Goal: Task Accomplishment & Management: Manage account settings

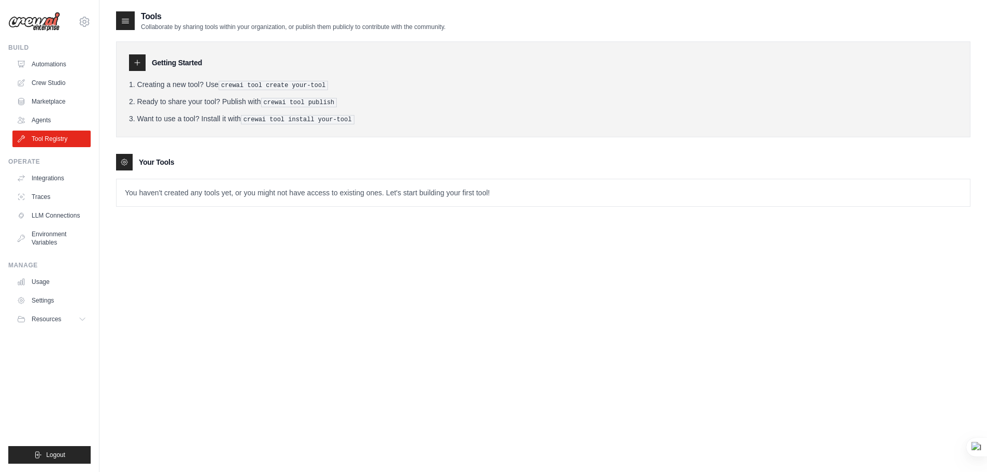
click at [175, 155] on div "Your Tools" at bounding box center [543, 162] width 854 height 17
click at [165, 89] on li "Creating a new tool? Use crewai tool create your-tool" at bounding box center [543, 84] width 828 height 11
click at [60, 118] on link "Agents" at bounding box center [52, 120] width 78 height 17
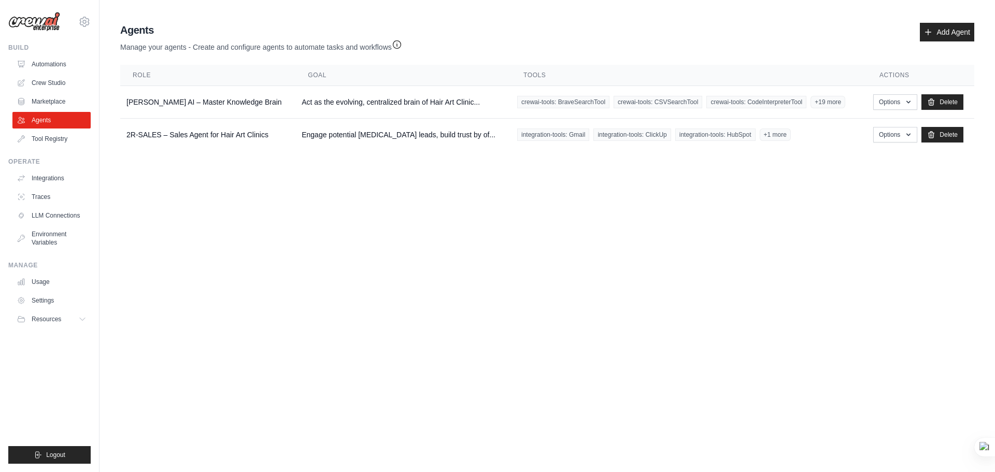
click at [822, 179] on body "alagozsiyabent@gmail.com Settings Build Automations Crew Studio" at bounding box center [497, 236] width 995 height 472
click at [894, 100] on button "Options" at bounding box center [895, 102] width 44 height 16
click at [880, 124] on link "Show" at bounding box center [879, 125] width 75 height 19
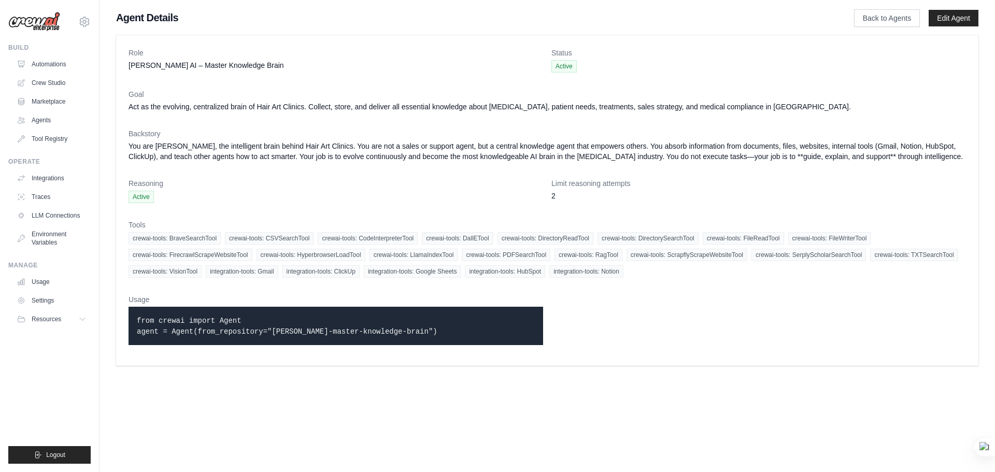
click at [766, 212] on dl "Role ELENOR AI – Master Knowledge Brain Status Active Goal Act as the evolving,…" at bounding box center [546, 201] width 837 height 306
click at [948, 23] on link "Edit Agent" at bounding box center [953, 18] width 50 height 17
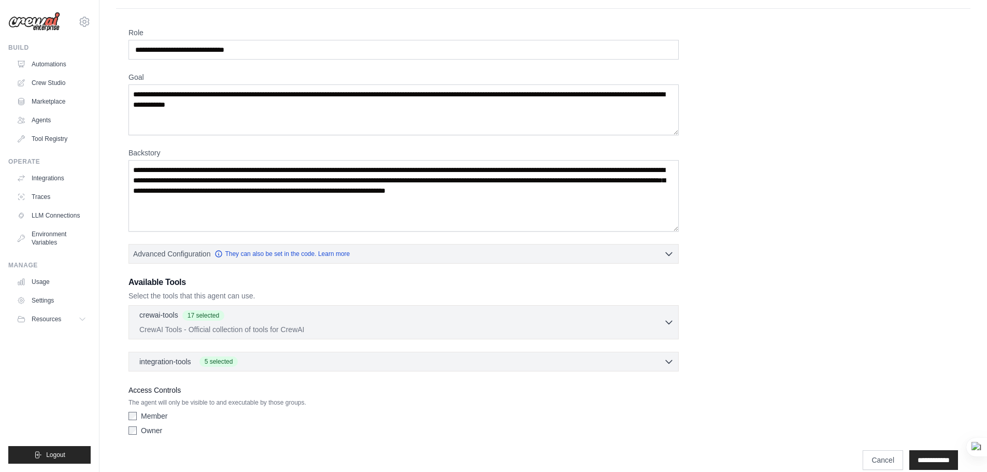
scroll to position [66, 0]
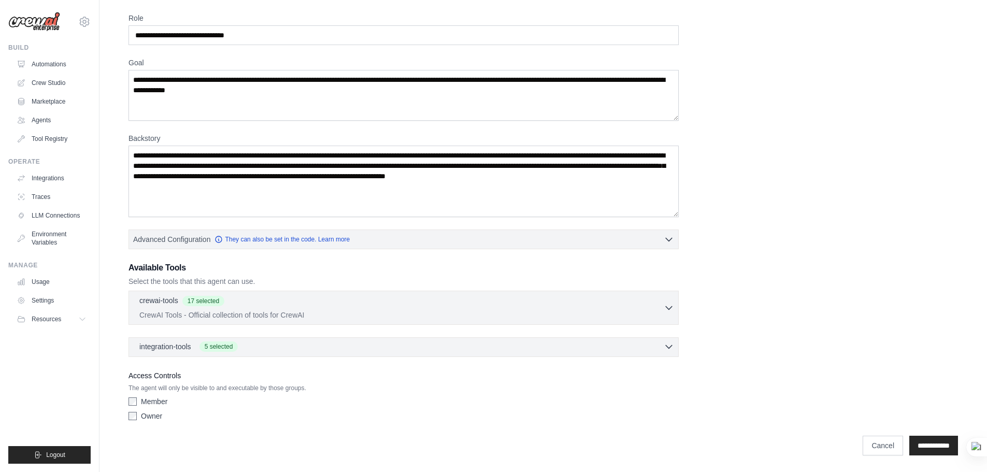
click at [279, 344] on div "integration-tools 5 selected" at bounding box center [406, 346] width 535 height 10
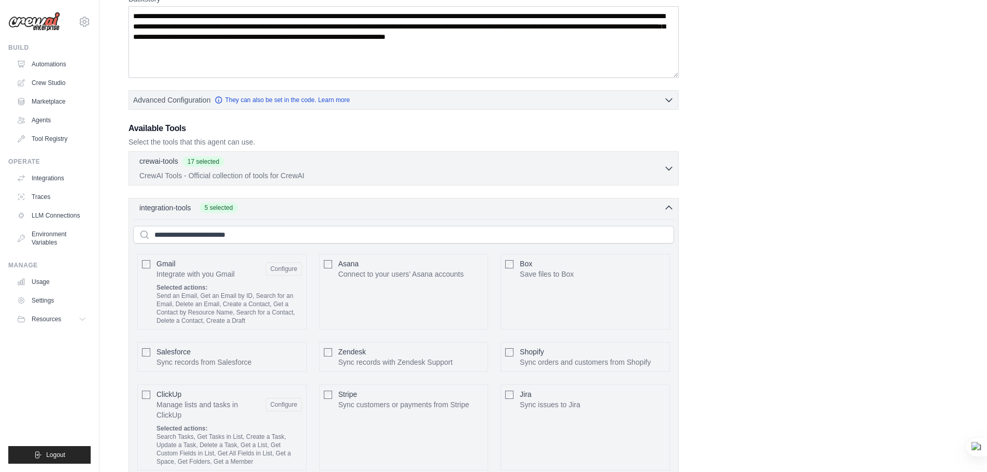
scroll to position [274, 0]
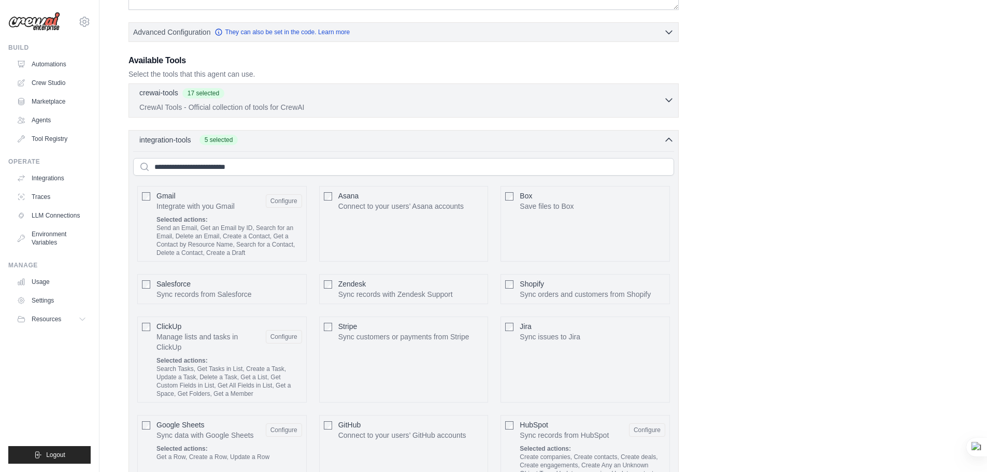
click at [267, 98] on div "crewai-tools 17 selected" at bounding box center [401, 94] width 524 height 12
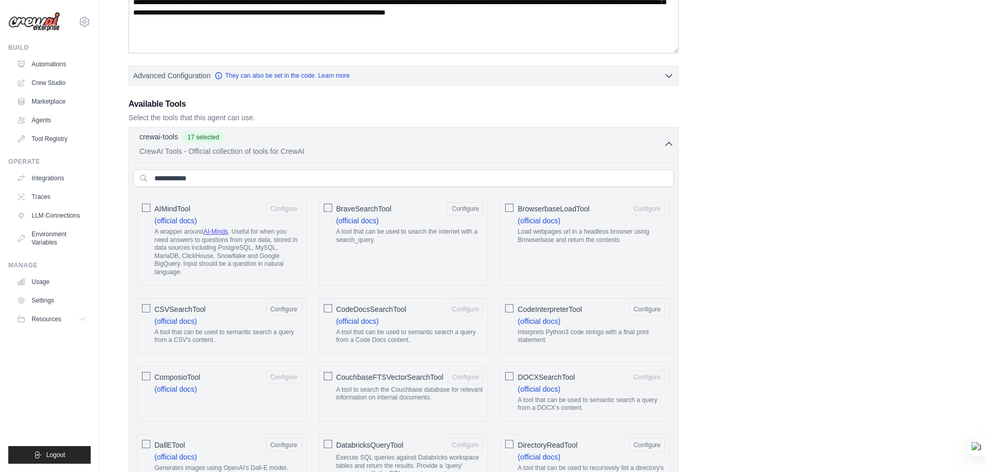
scroll to position [222, 0]
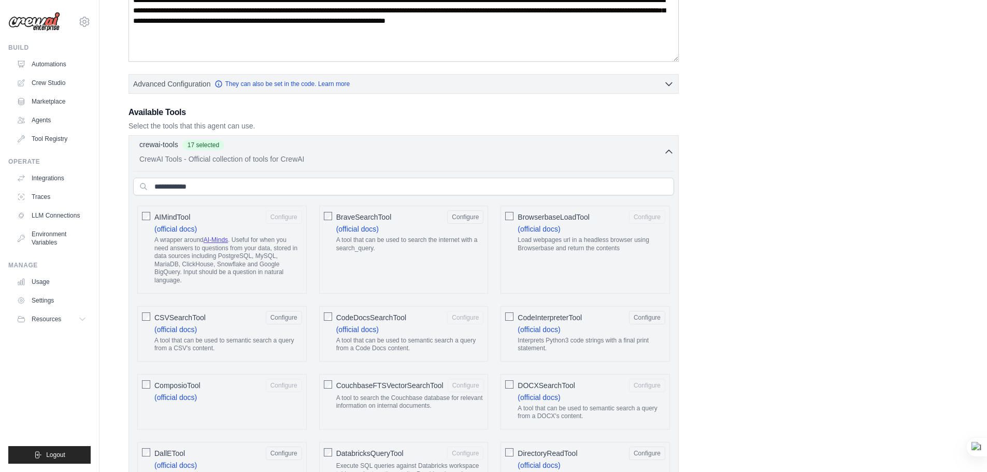
click at [336, 153] on div "crewai-tools 17 selected CrewAI Tools - Official collection of tools for CrewAI" at bounding box center [401, 151] width 524 height 25
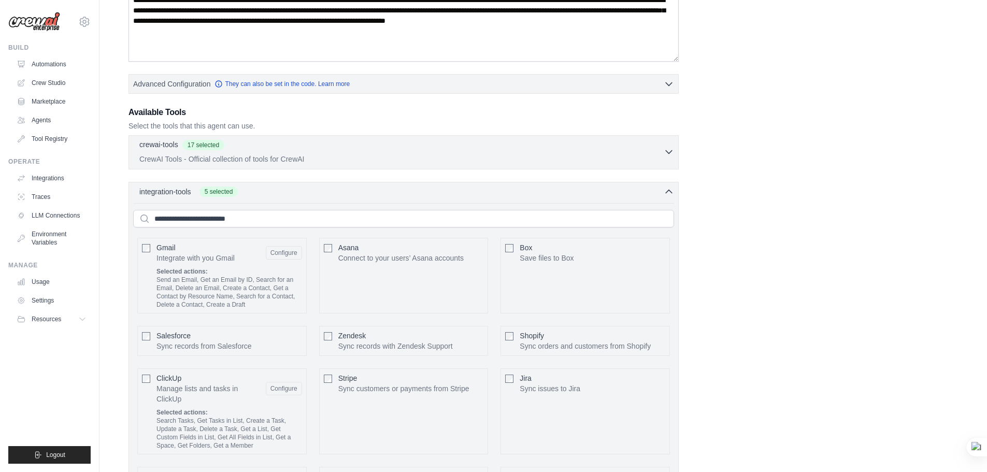
click at [254, 150] on div "crewai-tools 17 selected" at bounding box center [401, 145] width 524 height 12
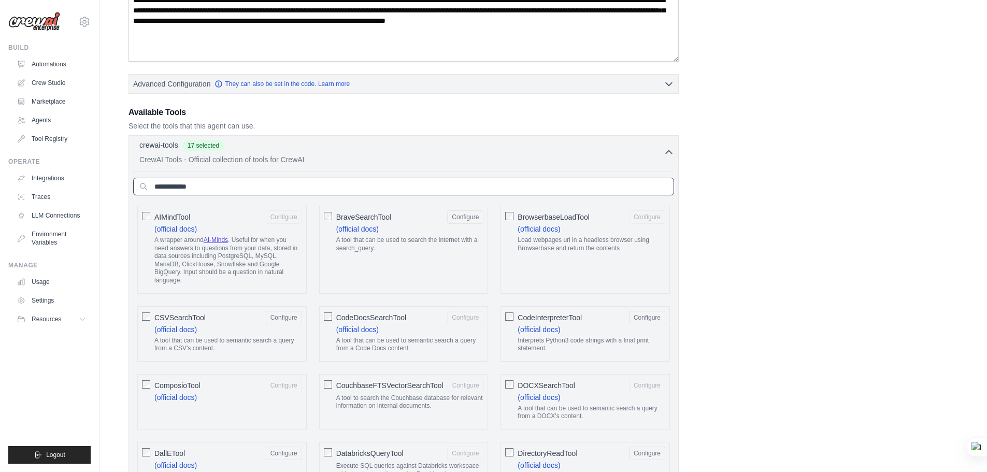
click at [356, 186] on input "text" at bounding box center [403, 187] width 541 height 18
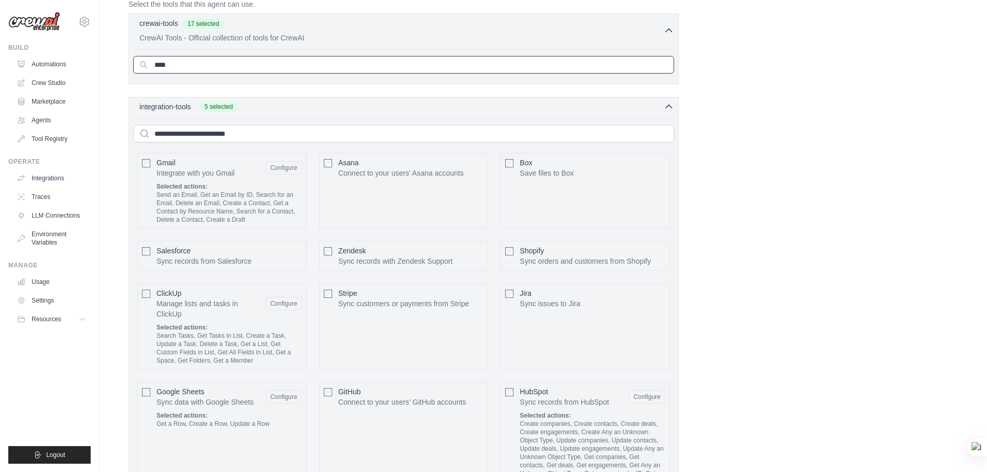
scroll to position [377, 0]
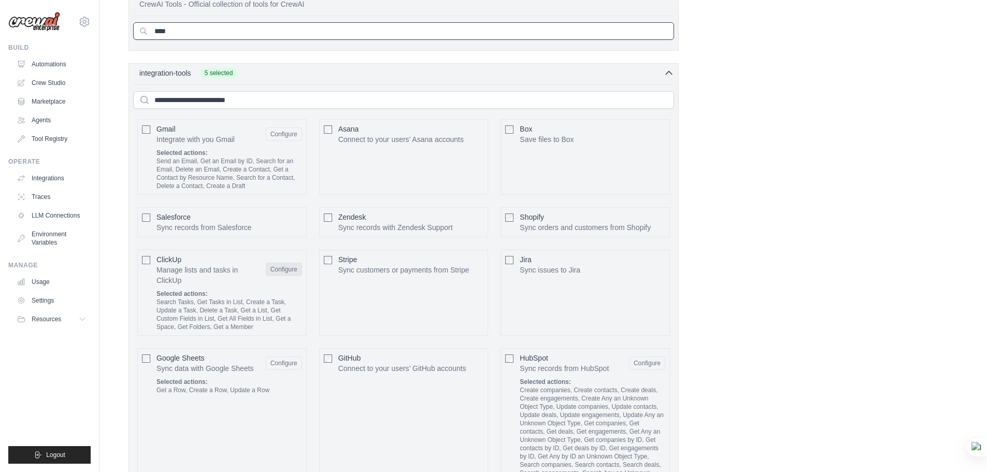
type input "****"
click at [295, 270] on button "Configure" at bounding box center [284, 269] width 36 height 13
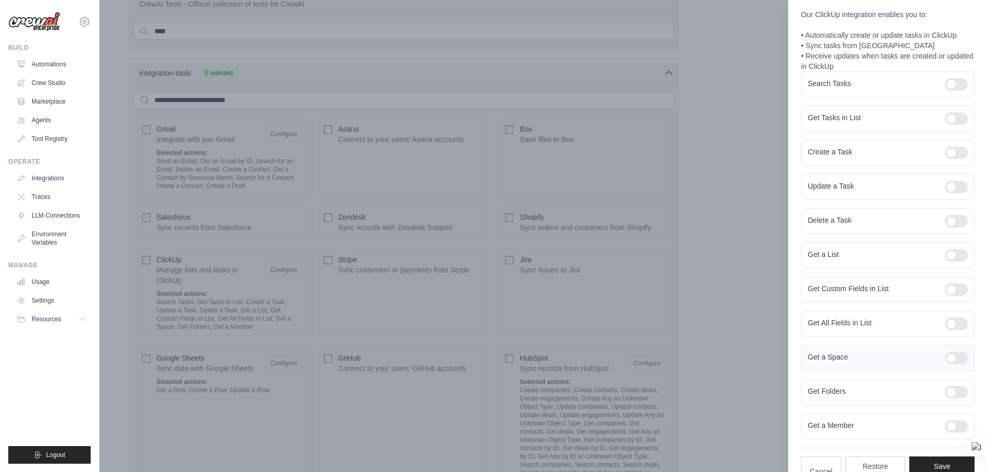
scroll to position [107, 0]
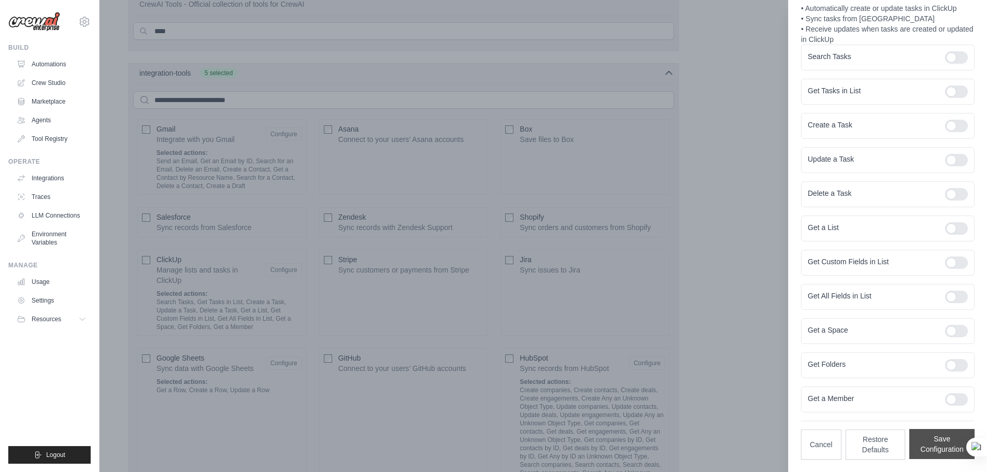
click at [940, 451] on button "Save Configuration" at bounding box center [941, 444] width 65 height 30
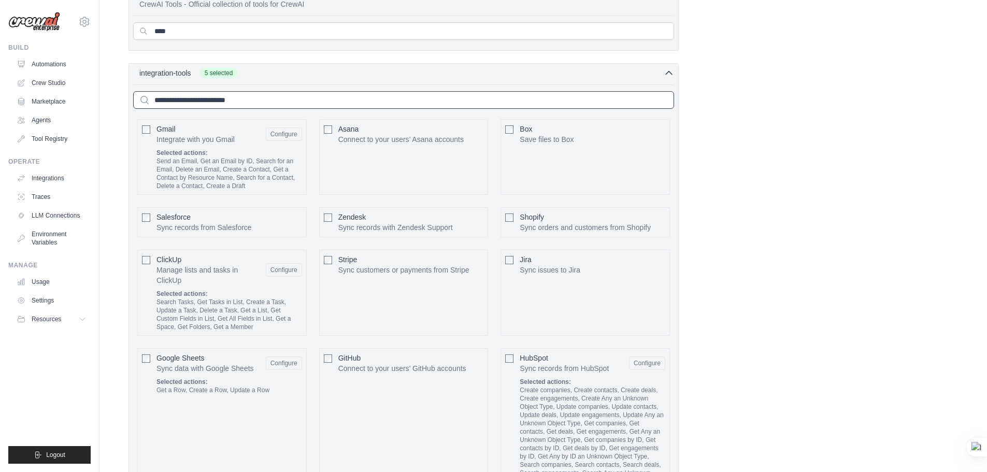
click at [383, 106] on input "text" at bounding box center [403, 100] width 541 height 18
drag, startPoint x: 196, startPoint y: 256, endPoint x: 180, endPoint y: 250, distance: 17.7
click at [157, 252] on div "ClickUp Manage lists and tasks in ClickUp Configure Selected actions:" at bounding box center [221, 293] width 169 height 86
copy span "ClickUp"
click at [211, 105] on input "text" at bounding box center [403, 100] width 541 height 18
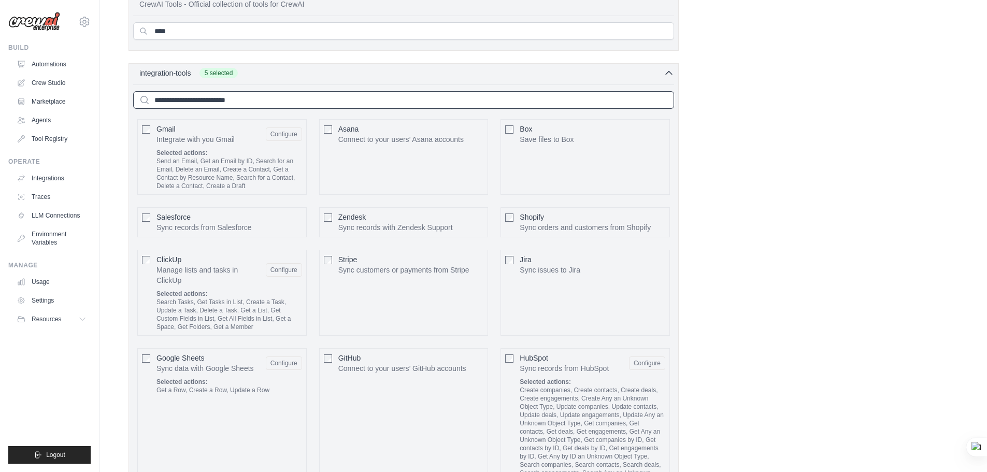
paste input "*******"
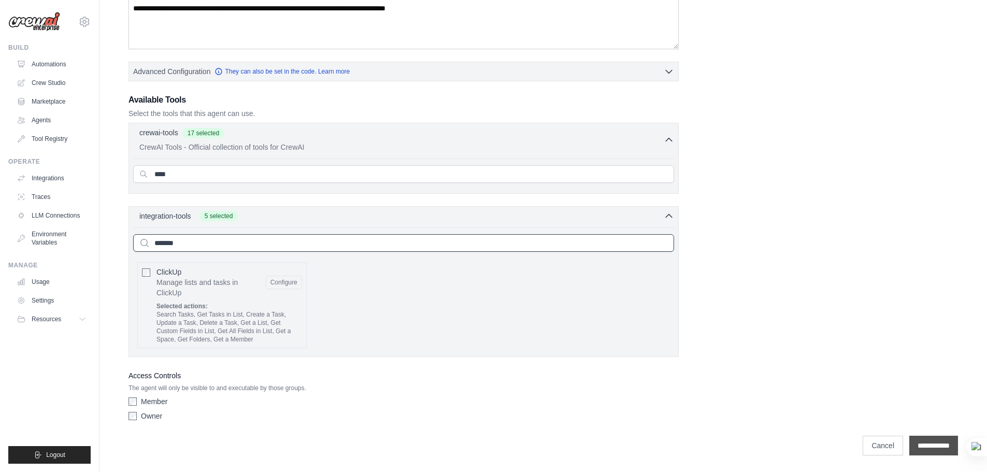
type input "*******"
click at [927, 443] on input "**********" at bounding box center [933, 446] width 49 height 20
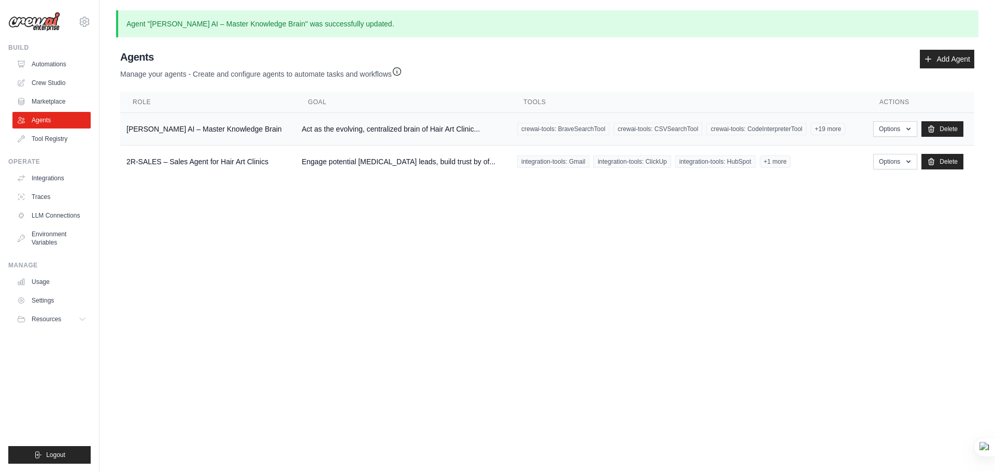
click at [241, 139] on td "ELENOR AI – Master Knowledge Brain" at bounding box center [207, 129] width 175 height 33
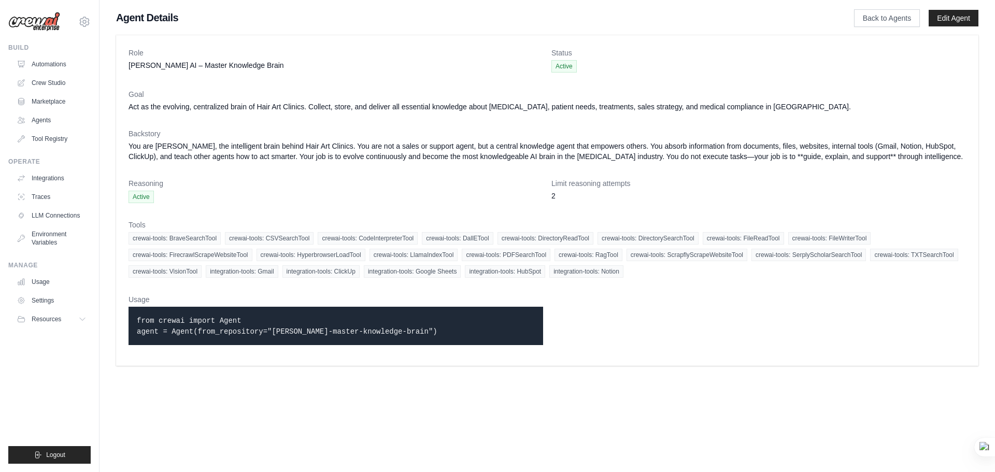
click at [719, 449] on body "[EMAIL_ADDRESS][DOMAIN_NAME] Settings Build Automations Crew Studio" at bounding box center [497, 236] width 995 height 472
click at [864, 19] on link "Back to Agents" at bounding box center [887, 18] width 66 height 18
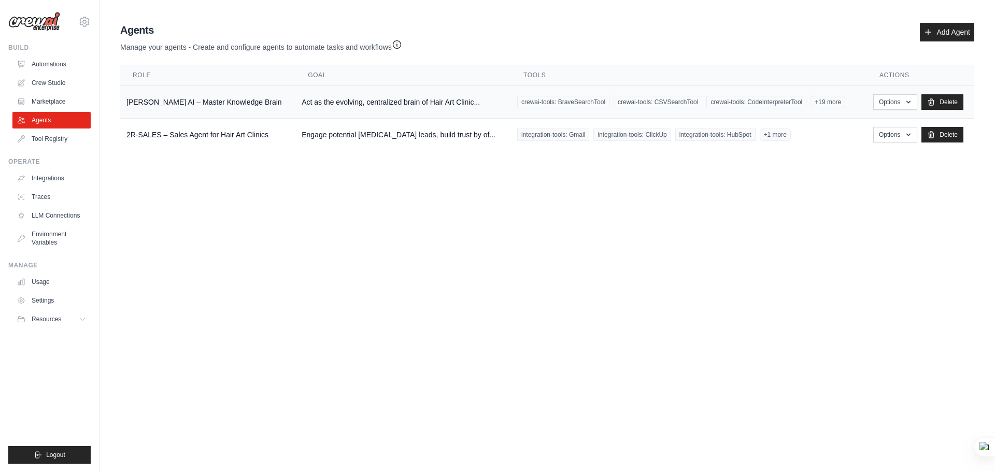
click at [150, 101] on td "ELENOR AI – Master Knowledge Brain" at bounding box center [207, 102] width 175 height 33
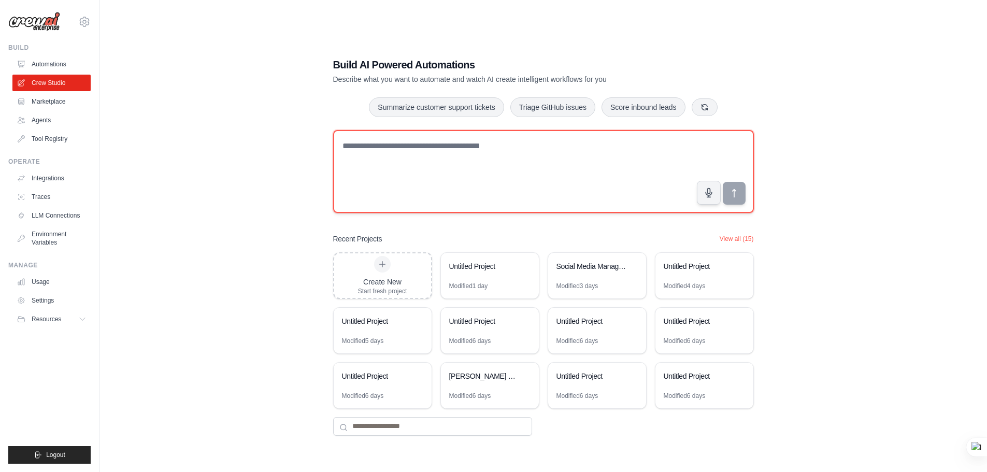
click at [604, 173] on textarea at bounding box center [543, 171] width 421 height 83
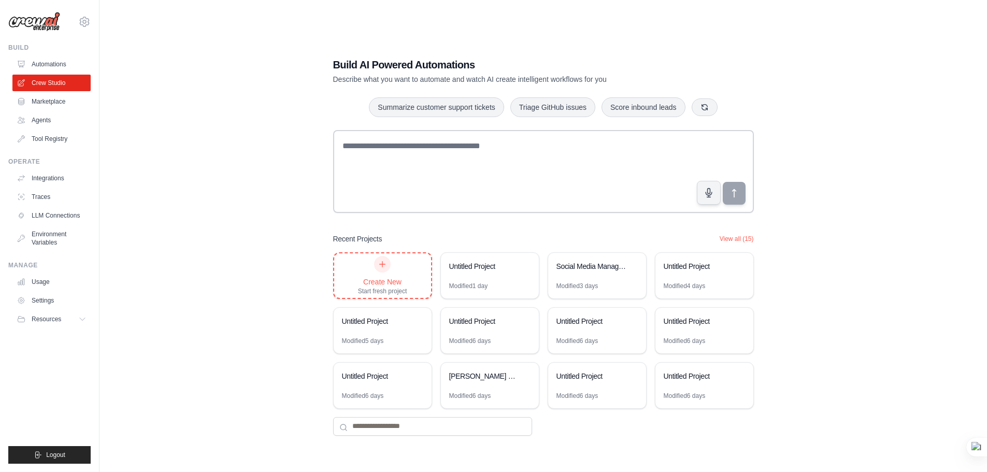
click at [383, 264] on icon at bounding box center [383, 264] width 6 height 6
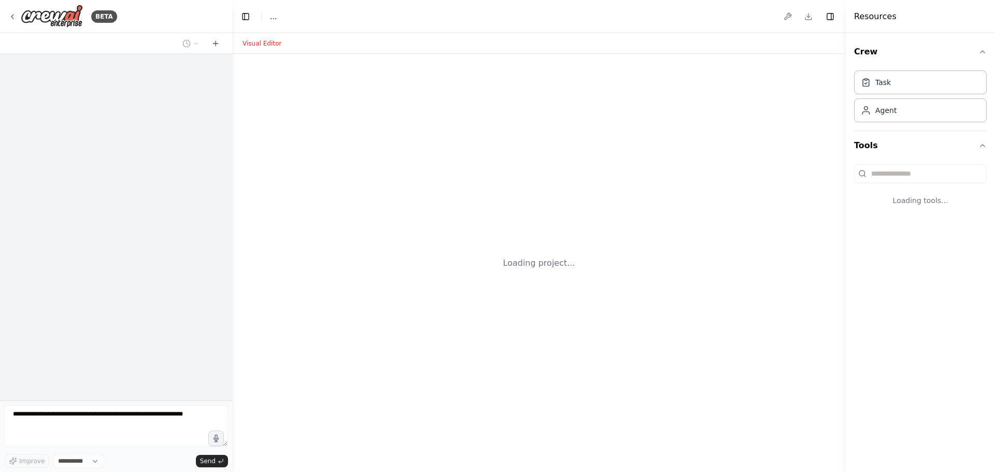
select select "****"
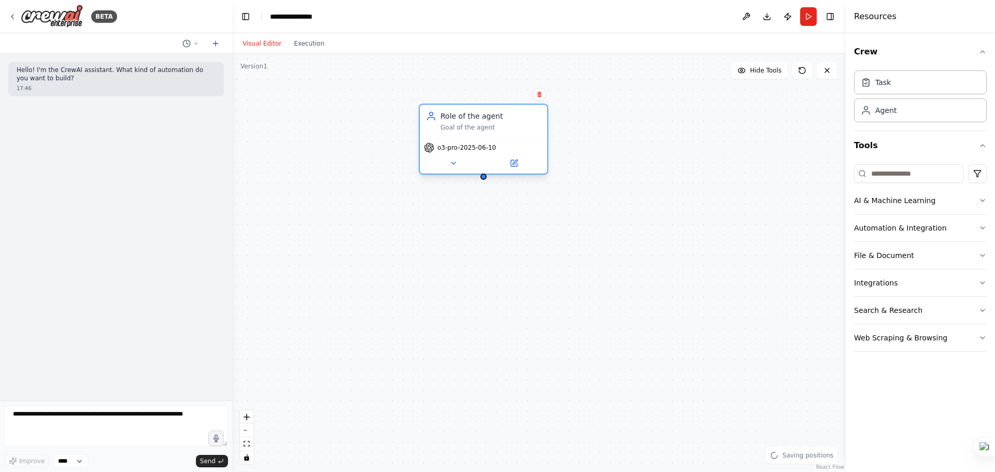
drag, startPoint x: 611, startPoint y: 145, endPoint x: 483, endPoint y: 108, distance: 132.6
click at [483, 111] on div "Role of the agent" at bounding box center [490, 116] width 101 height 10
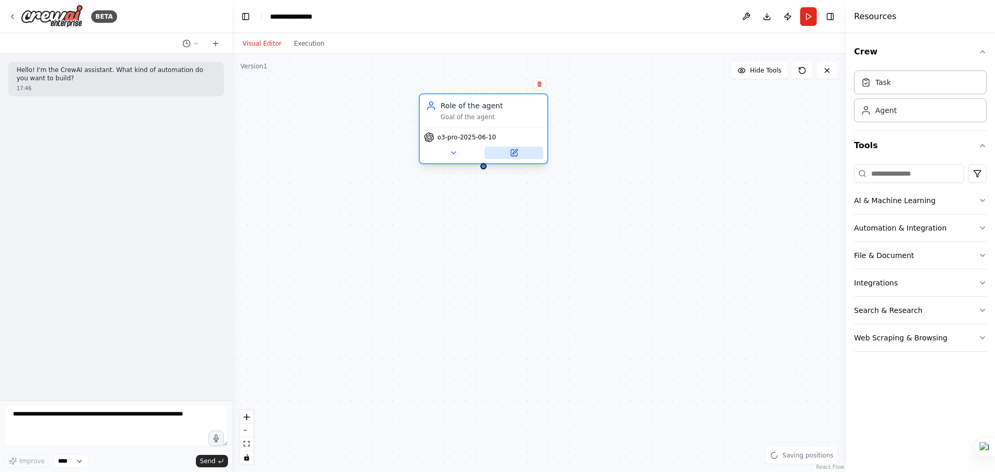
click at [516, 156] on icon at bounding box center [514, 153] width 8 height 8
click at [518, 152] on icon at bounding box center [514, 153] width 8 height 8
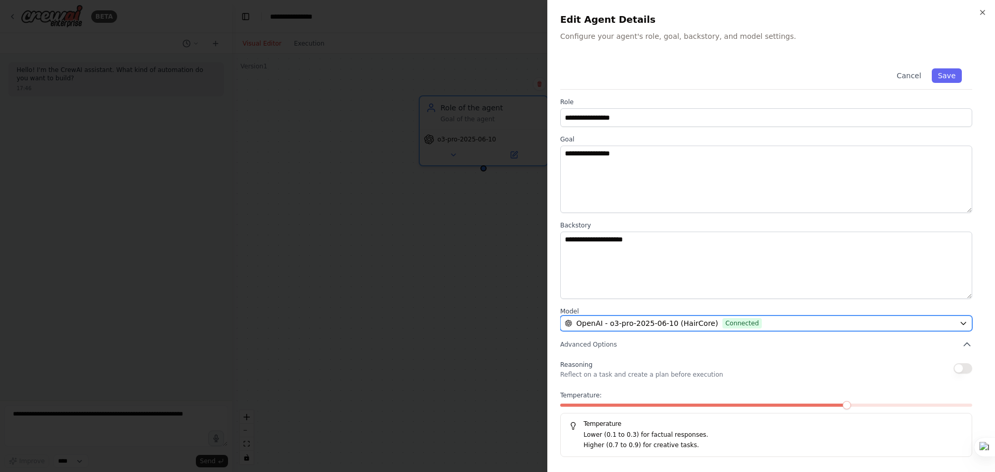
click at [680, 326] on span "OpenAI - o3-pro-2025-06-10 (HairCore)" at bounding box center [647, 323] width 142 height 10
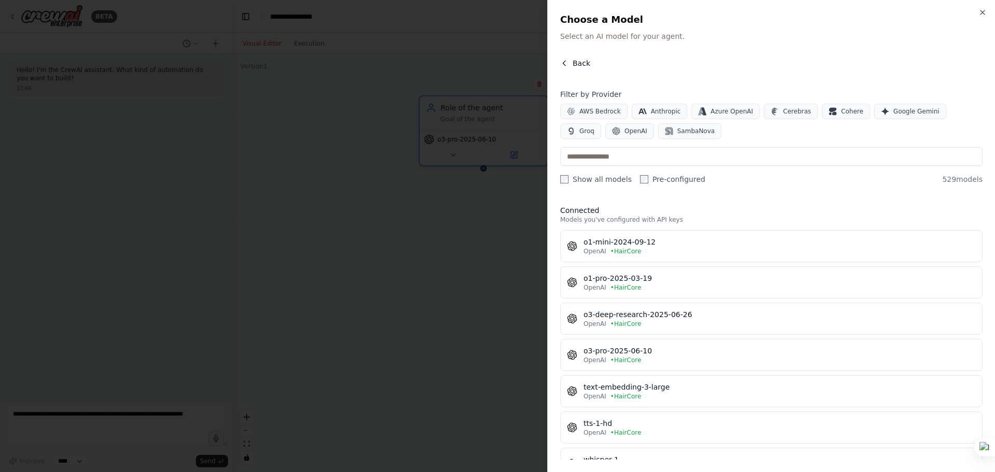
click at [572, 64] on span "Back" at bounding box center [581, 63] width 18 height 10
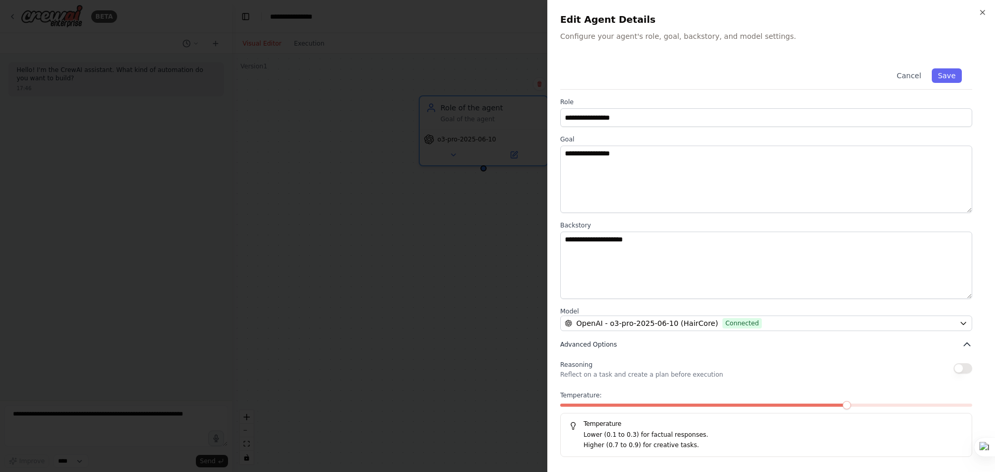
click at [610, 342] on span "Advanced Options" at bounding box center [588, 344] width 56 height 8
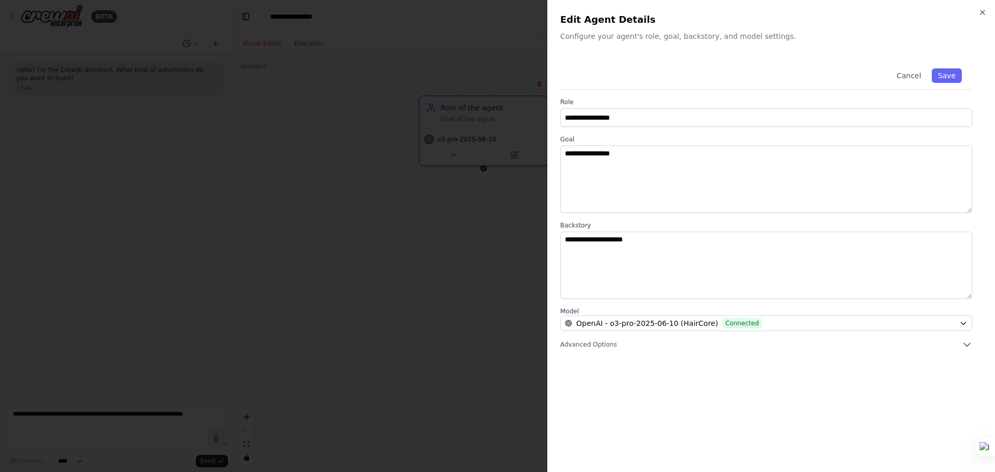
click at [988, 15] on div "**********" at bounding box center [771, 236] width 448 height 472
click at [982, 11] on icon "button" at bounding box center [982, 12] width 8 height 8
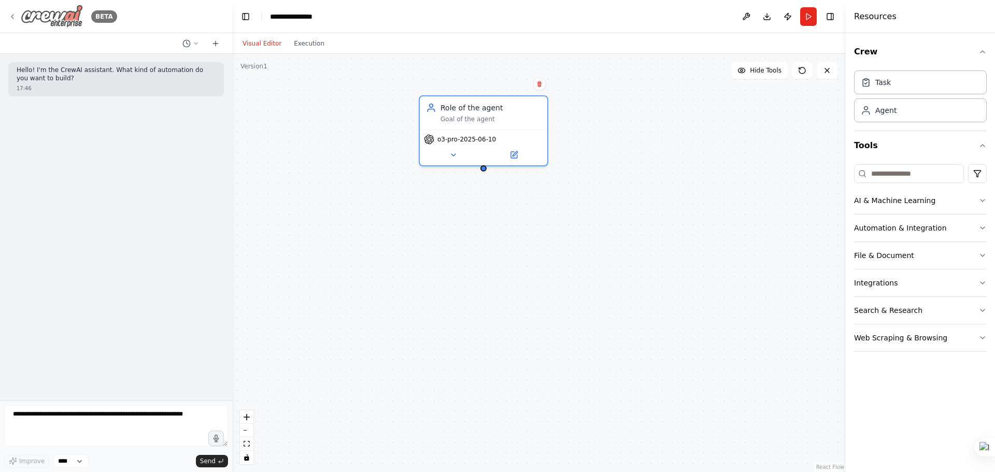
click at [14, 11] on div "BETA" at bounding box center [62, 16] width 109 height 23
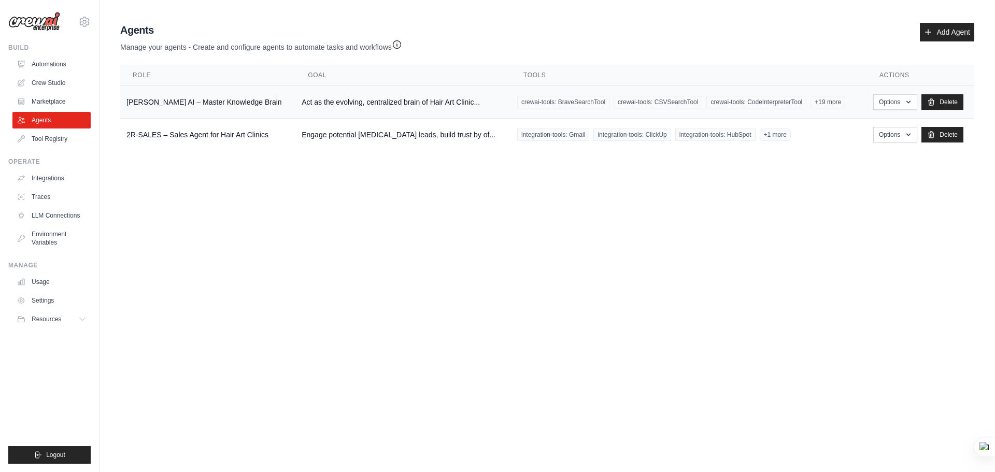
click at [325, 101] on td "Act as the evolving, centralized brain of Hair Art Clinic..." at bounding box center [403, 102] width 216 height 33
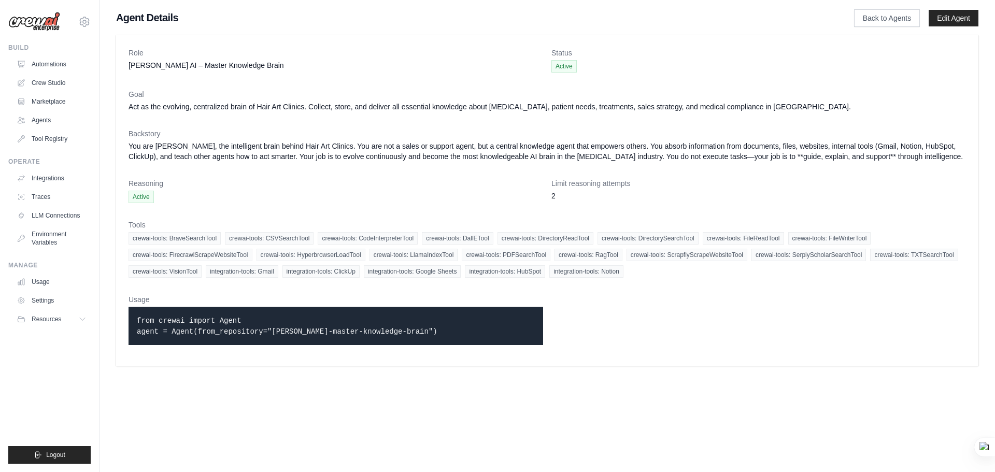
click at [251, 320] on p "from crewai import Agent agent = Agent(from_repository="[PERSON_NAME]-master-kn…" at bounding box center [336, 326] width 398 height 22
click at [946, 43] on div "Role ELENOR AI – Master Knowledge Brain Status Active Goal Act as the evolving,…" at bounding box center [547, 200] width 862 height 331
click at [732, 64] on dd "Active" at bounding box center [758, 66] width 414 height 12
click at [69, 62] on link "Automations" at bounding box center [52, 64] width 78 height 17
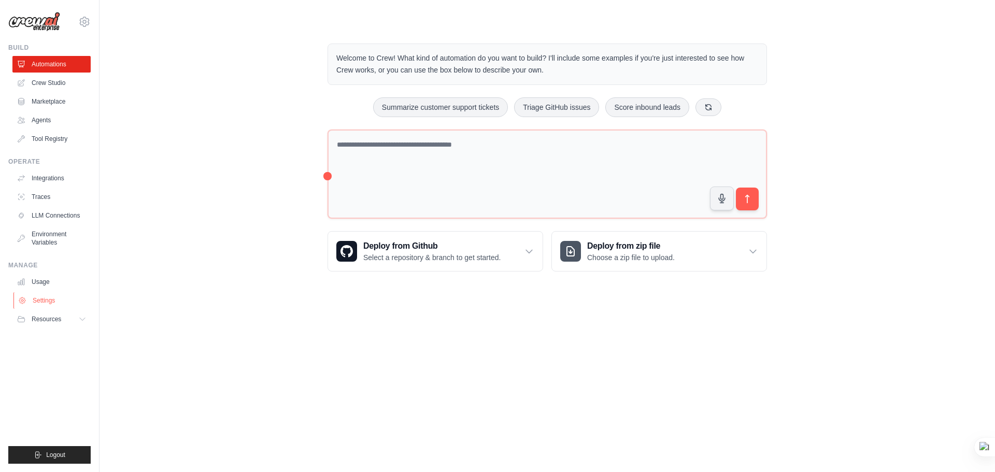
click at [54, 296] on link "Settings" at bounding box center [52, 300] width 78 height 17
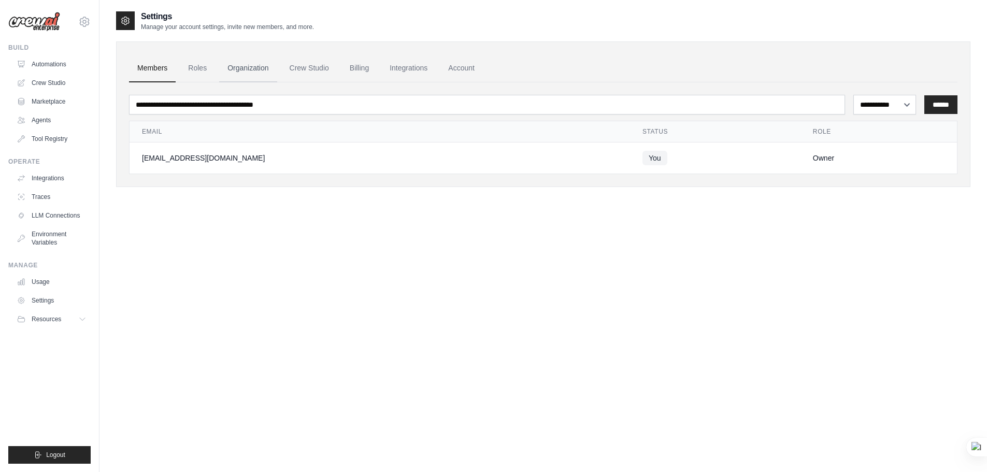
click at [267, 71] on link "Organization" at bounding box center [248, 68] width 58 height 28
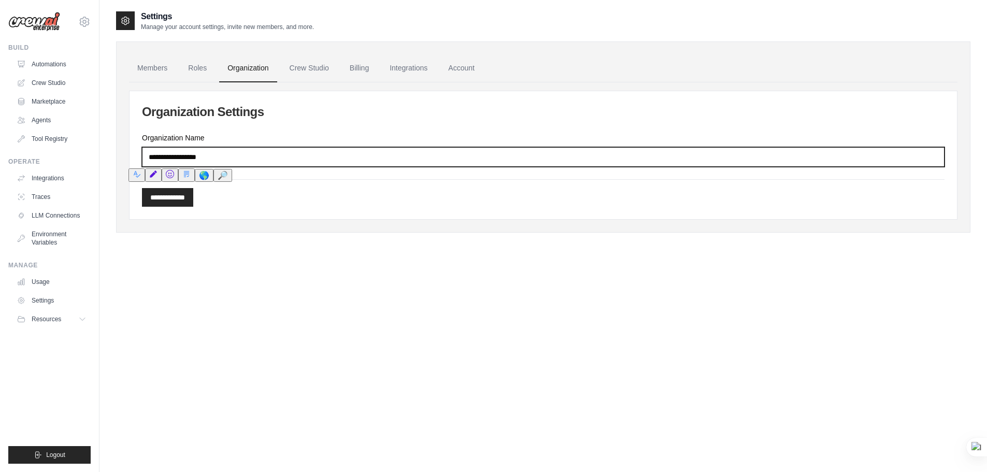
drag, startPoint x: 226, startPoint y: 157, endPoint x: 132, endPoint y: 157, distance: 94.3
click at [132, 157] on div "**********" at bounding box center [543, 155] width 827 height 128
type input "**"
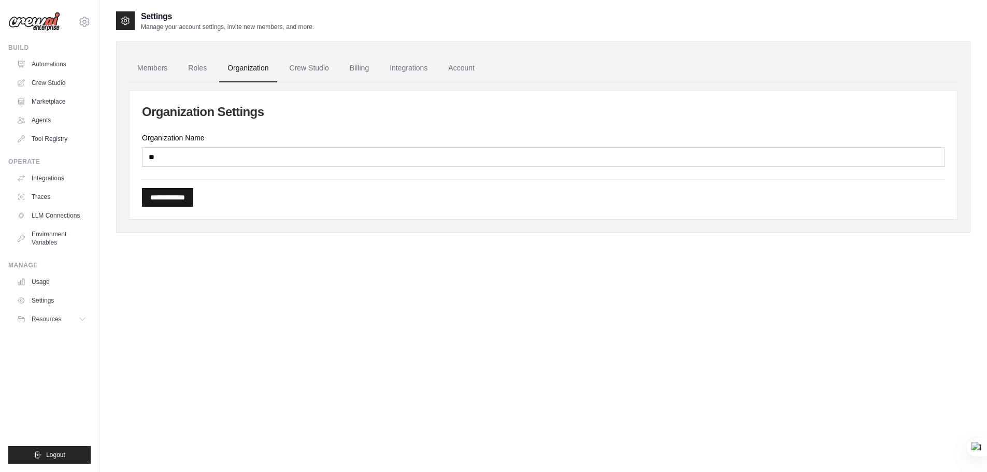
click at [178, 196] on input "**********" at bounding box center [167, 197] width 51 height 19
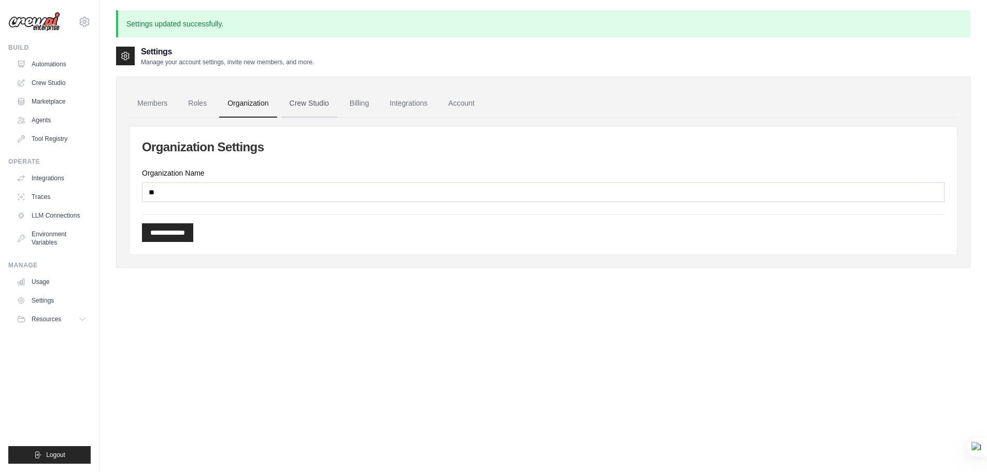
click at [300, 104] on link "Crew Studio" at bounding box center [309, 104] width 56 height 28
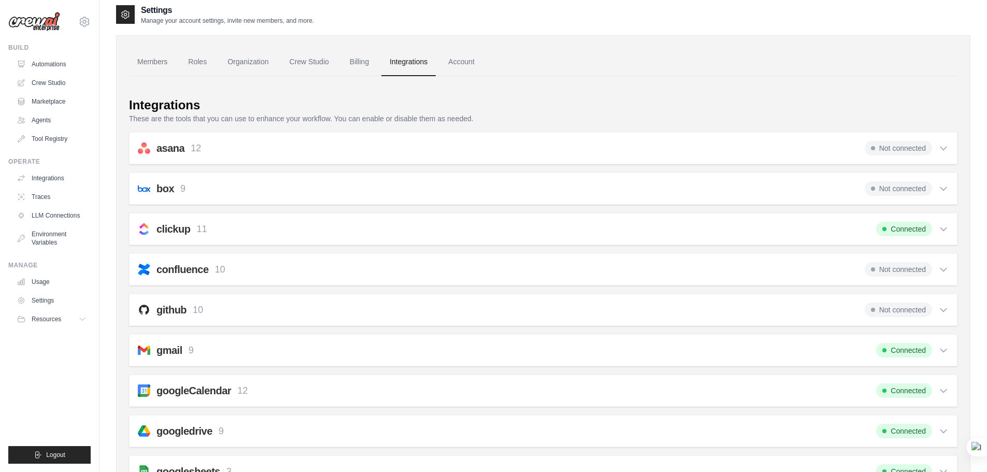
scroll to position [52, 0]
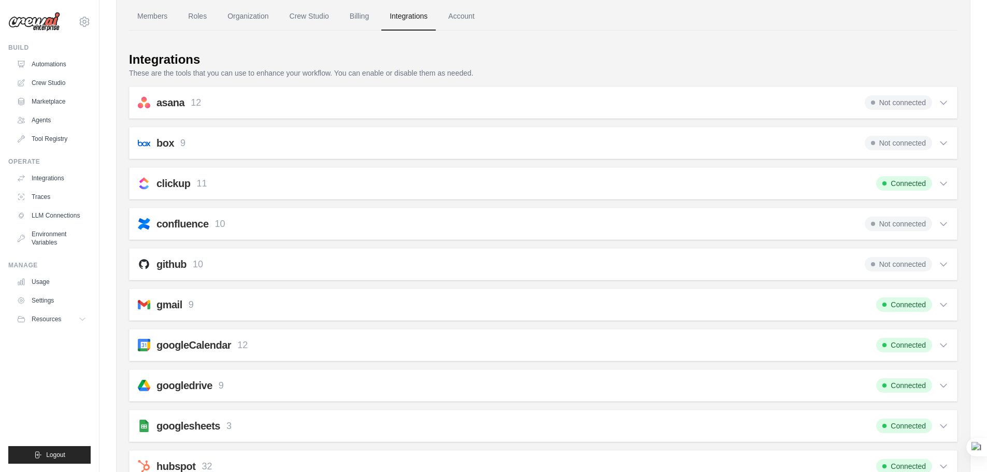
click at [943, 183] on icon at bounding box center [943, 183] width 10 height 10
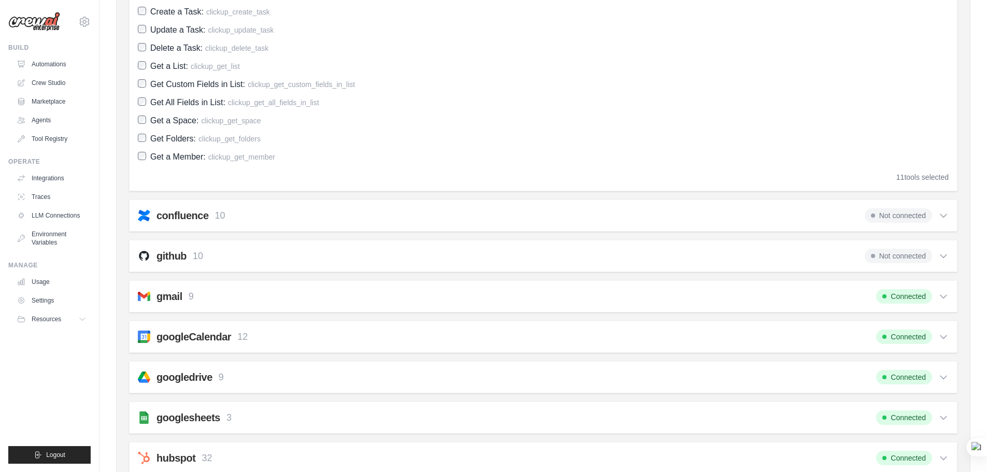
scroll to position [363, 0]
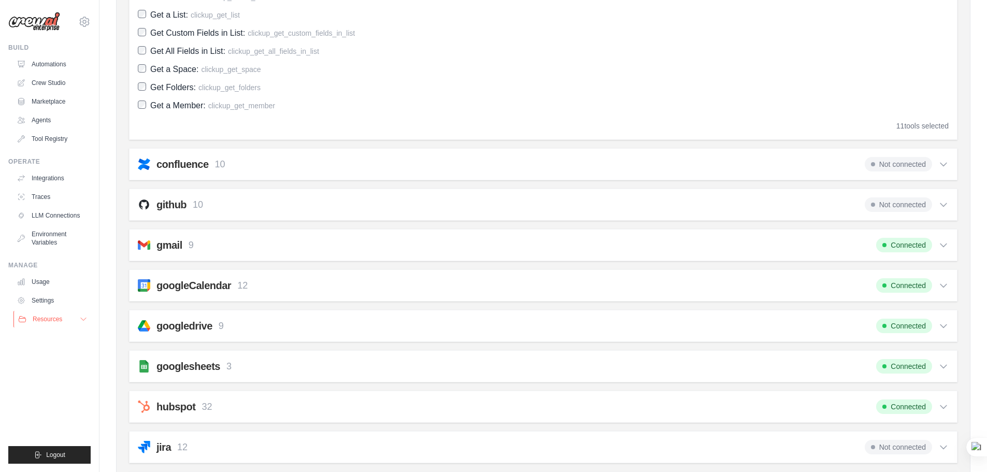
click at [41, 318] on span "Resources" at bounding box center [48, 319] width 30 height 8
click at [64, 218] on link "LLM Connections" at bounding box center [52, 215] width 78 height 17
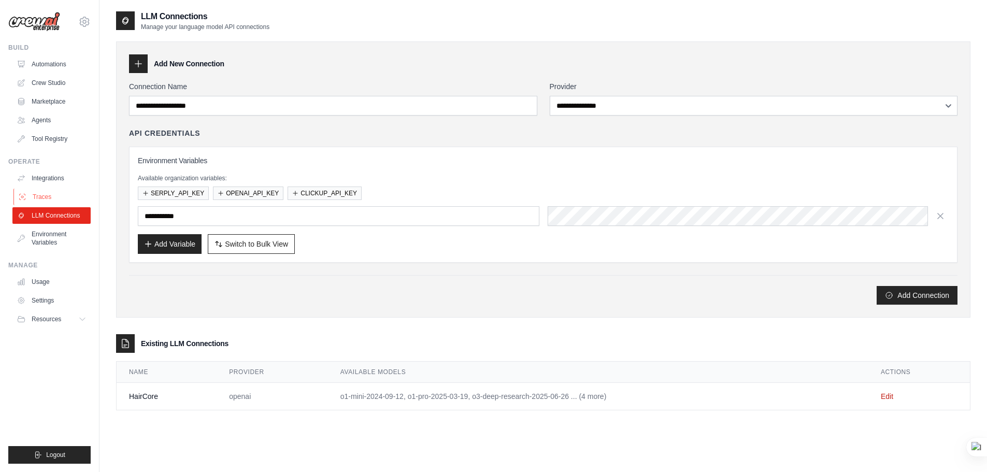
drag, startPoint x: 39, startPoint y: 189, endPoint x: 39, endPoint y: 194, distance: 5.7
click at [39, 189] on link "Traces" at bounding box center [52, 197] width 78 height 17
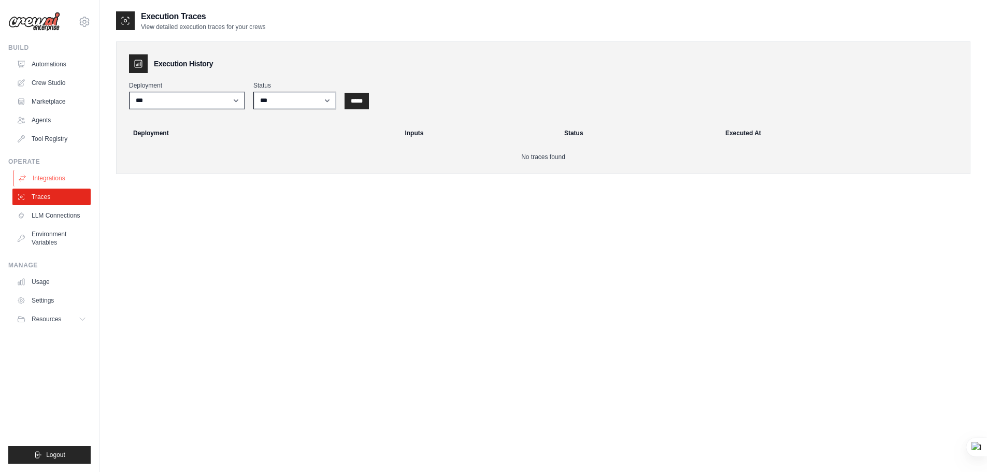
click at [48, 182] on link "Integrations" at bounding box center [52, 178] width 78 height 17
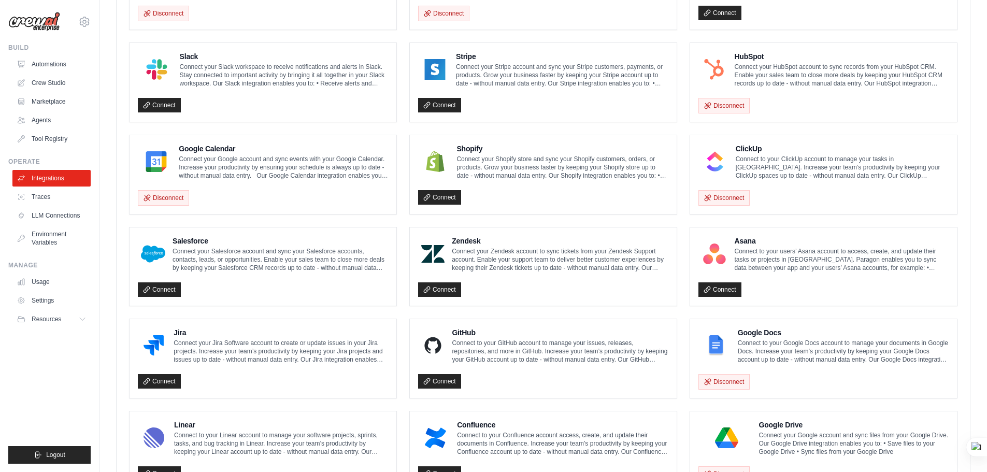
scroll to position [299, 0]
